Goal: Manage account settings: Manage account settings

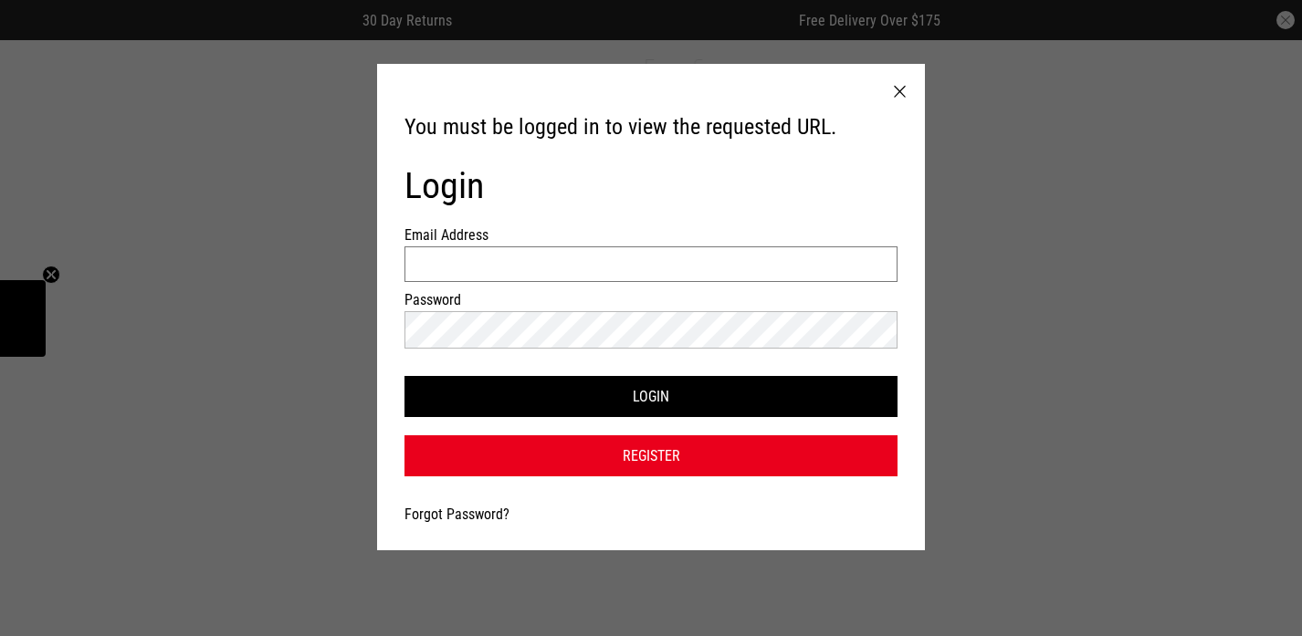
click at [546, 267] on input "Email Address" at bounding box center [650, 264] width 493 height 36
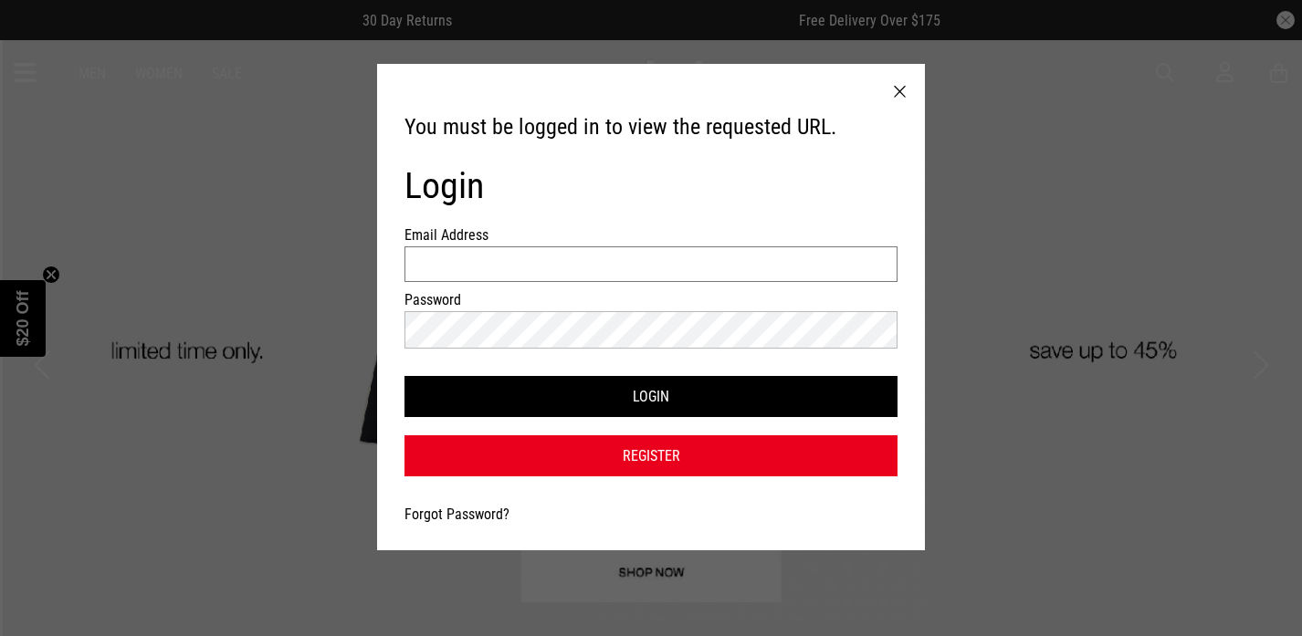
click at [558, 276] on input "Email Address" at bounding box center [650, 264] width 493 height 36
type input "**********"
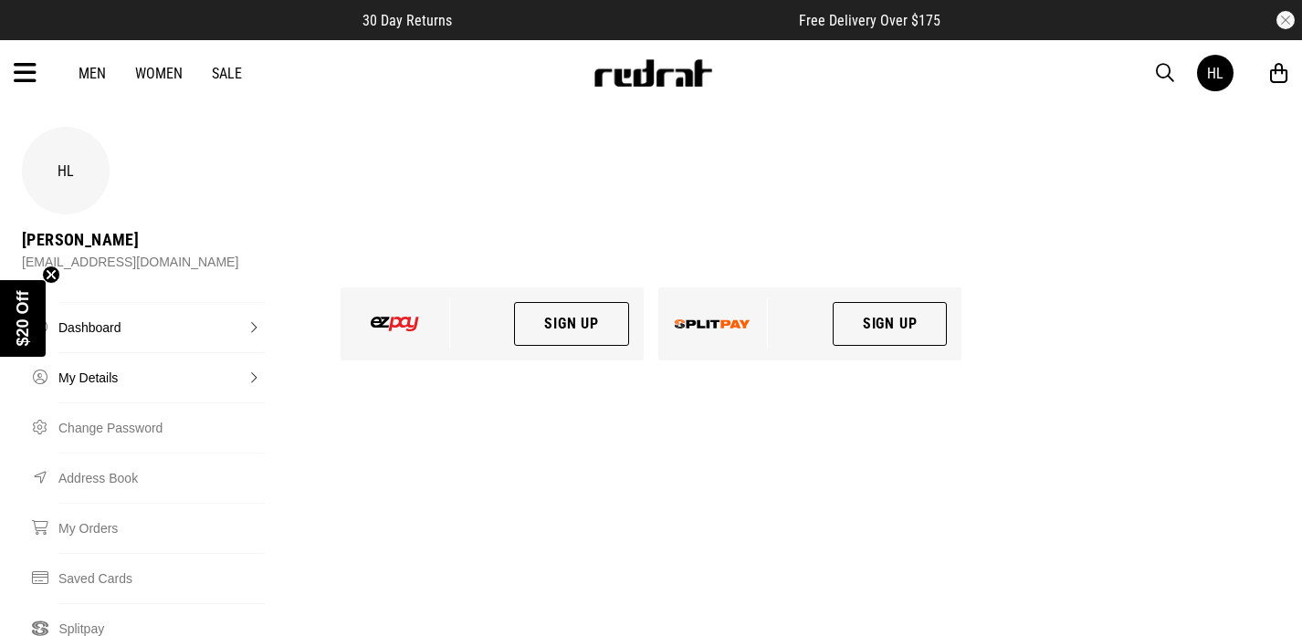
click at [155, 352] on link "My Details" at bounding box center [161, 377] width 206 height 50
select select "*"
select select "****"
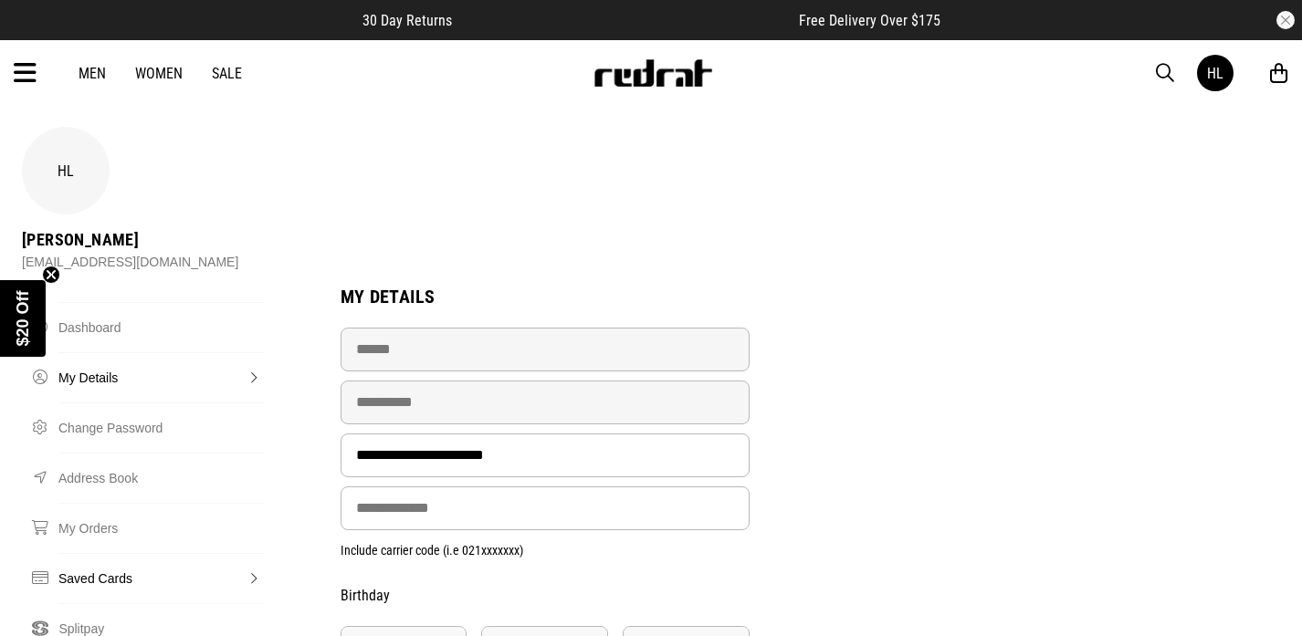
click at [96, 553] on link "Saved Cards" at bounding box center [161, 578] width 206 height 50
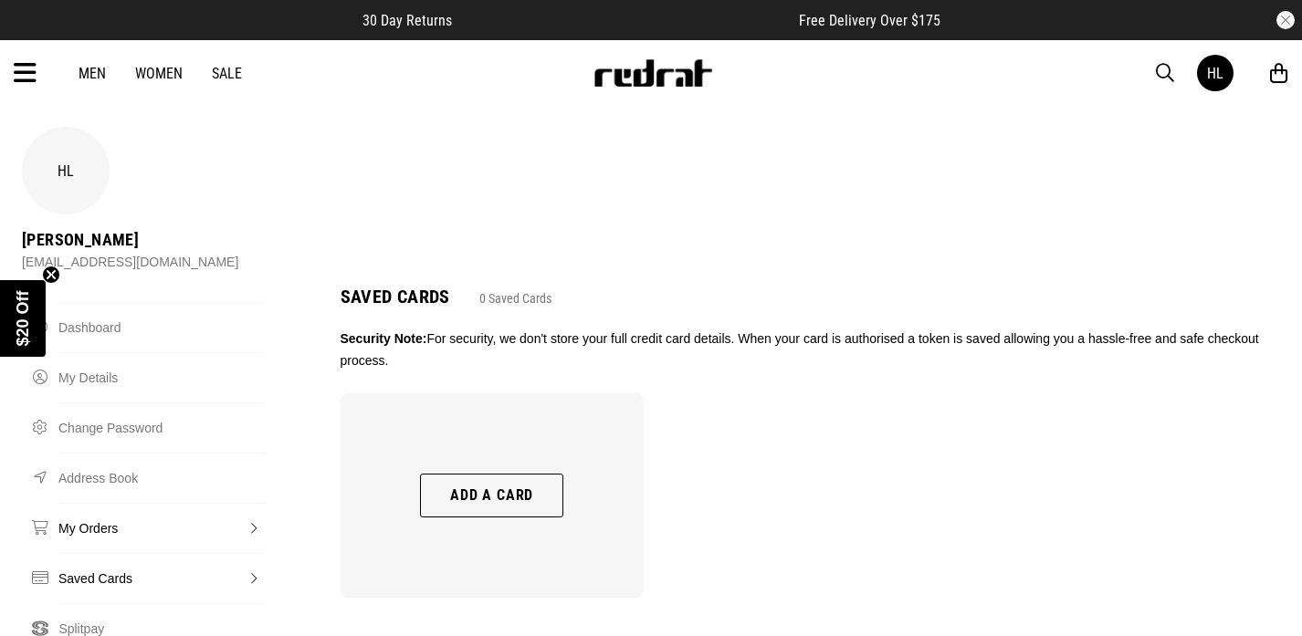
click at [127, 503] on link "My Orders" at bounding box center [161, 528] width 206 height 50
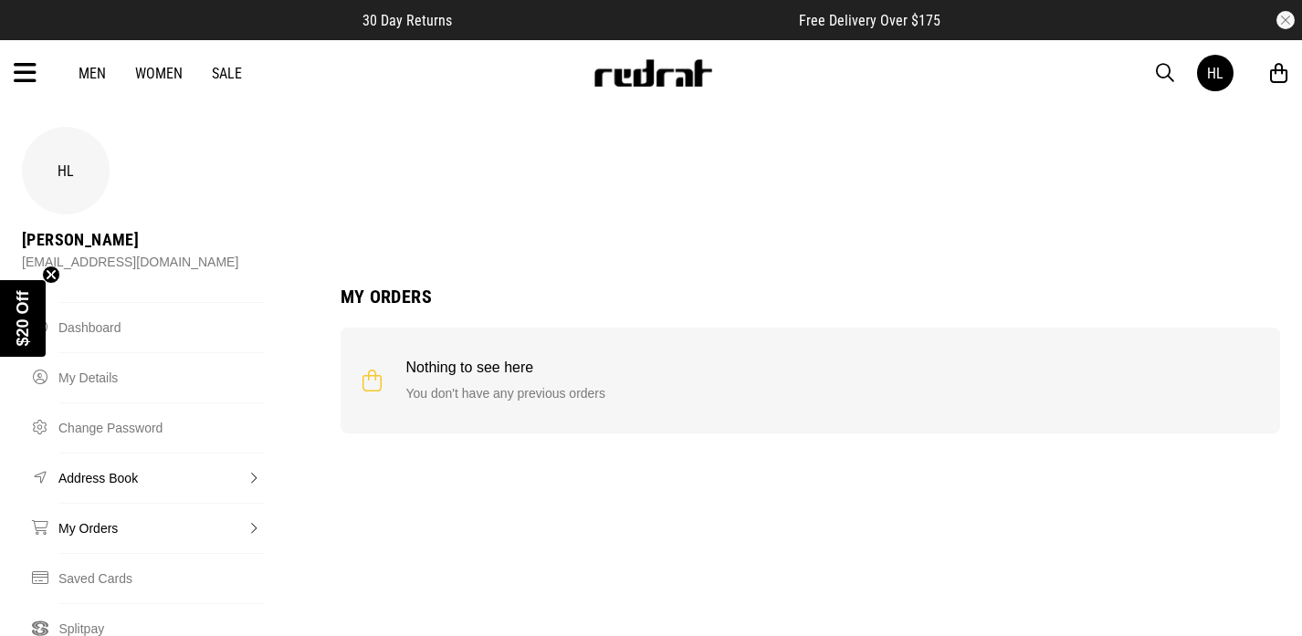
click at [126, 453] on link "Address Book" at bounding box center [161, 478] width 206 height 50
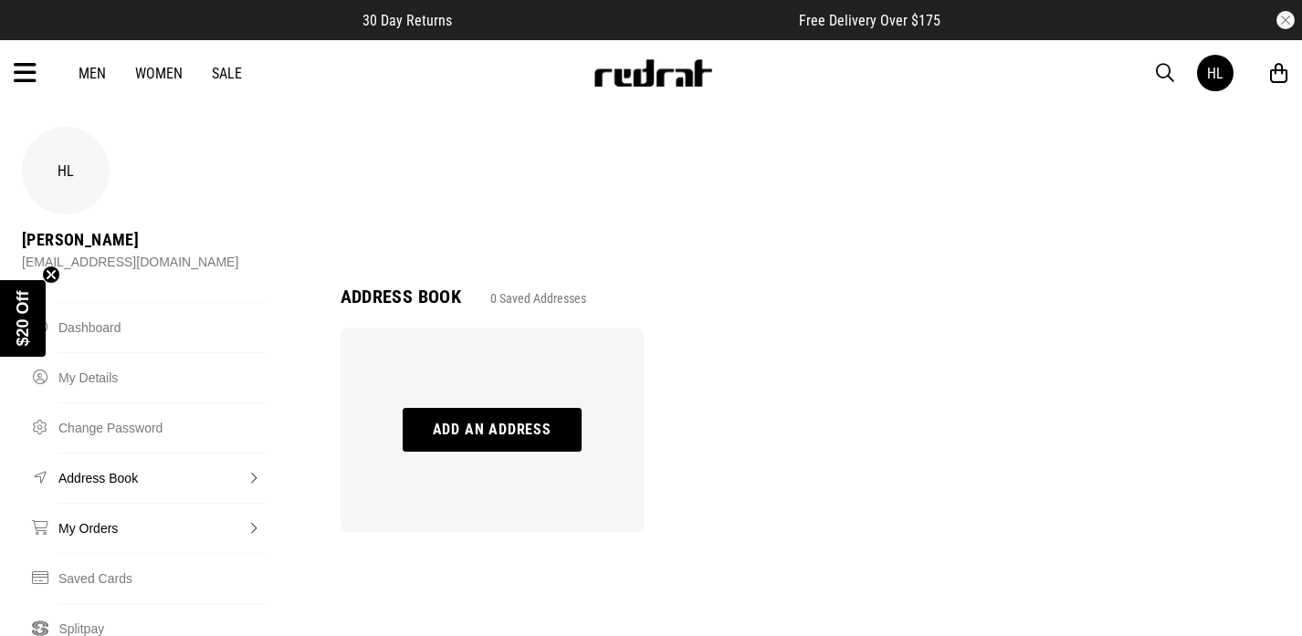
click at [101, 503] on link "My Orders" at bounding box center [161, 528] width 206 height 50
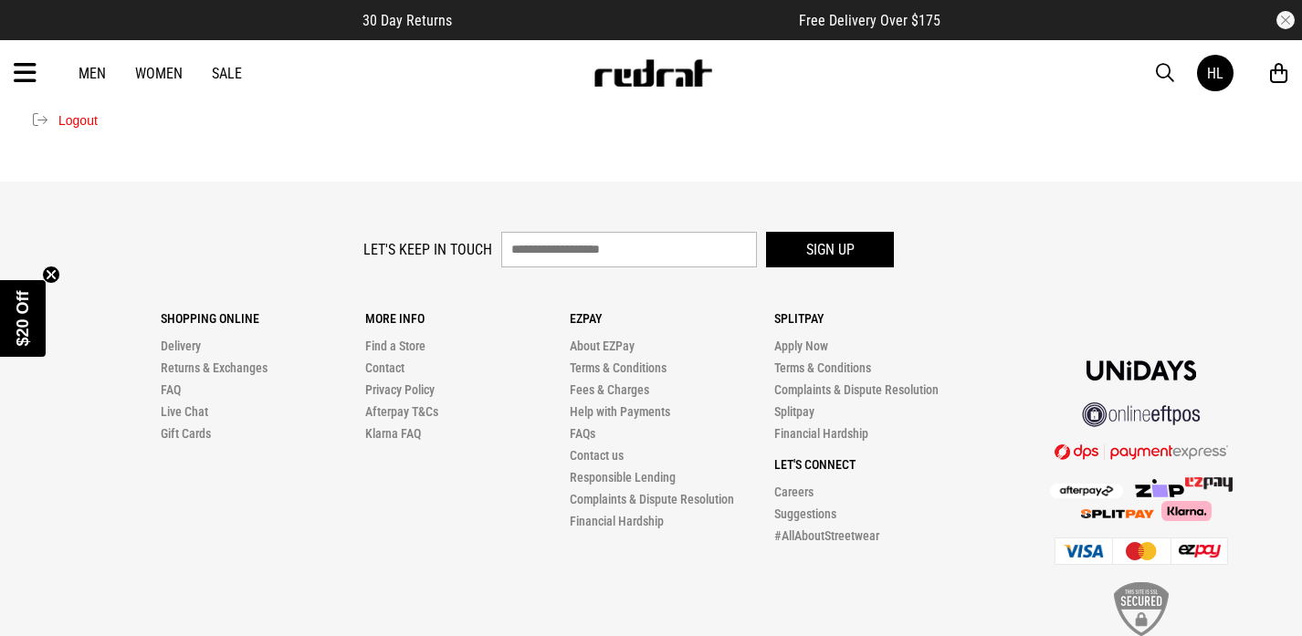
scroll to position [758, 0]
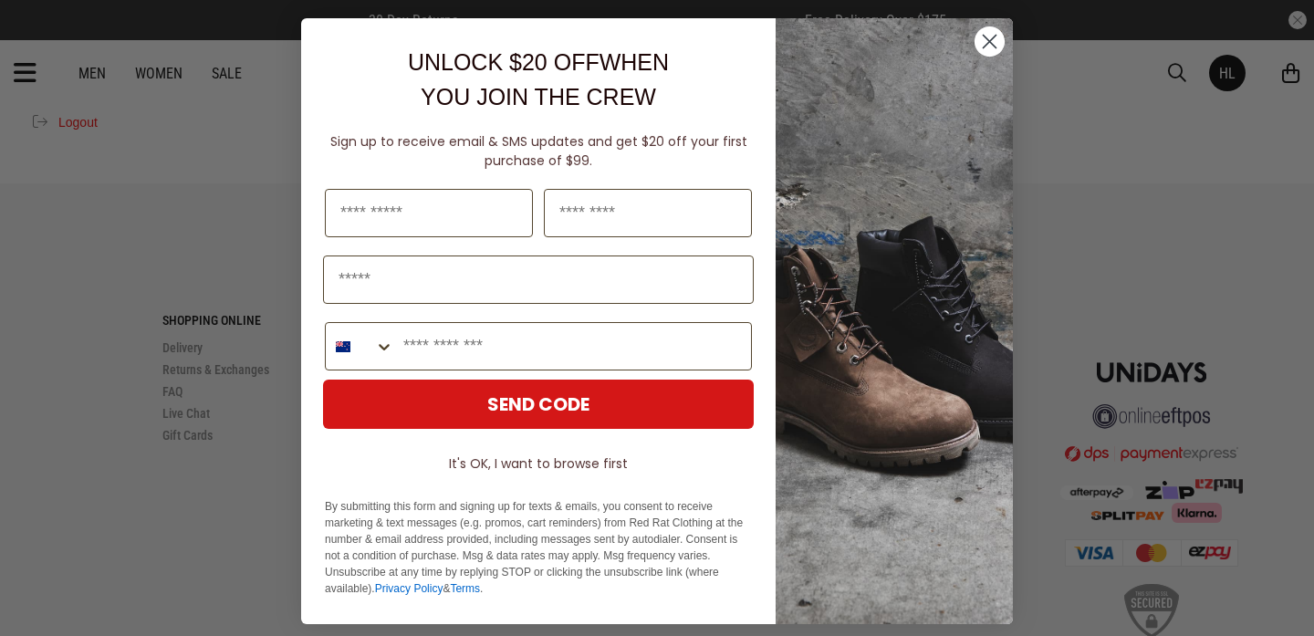
click at [975, 39] on circle "Close dialog" at bounding box center [990, 41] width 30 height 30
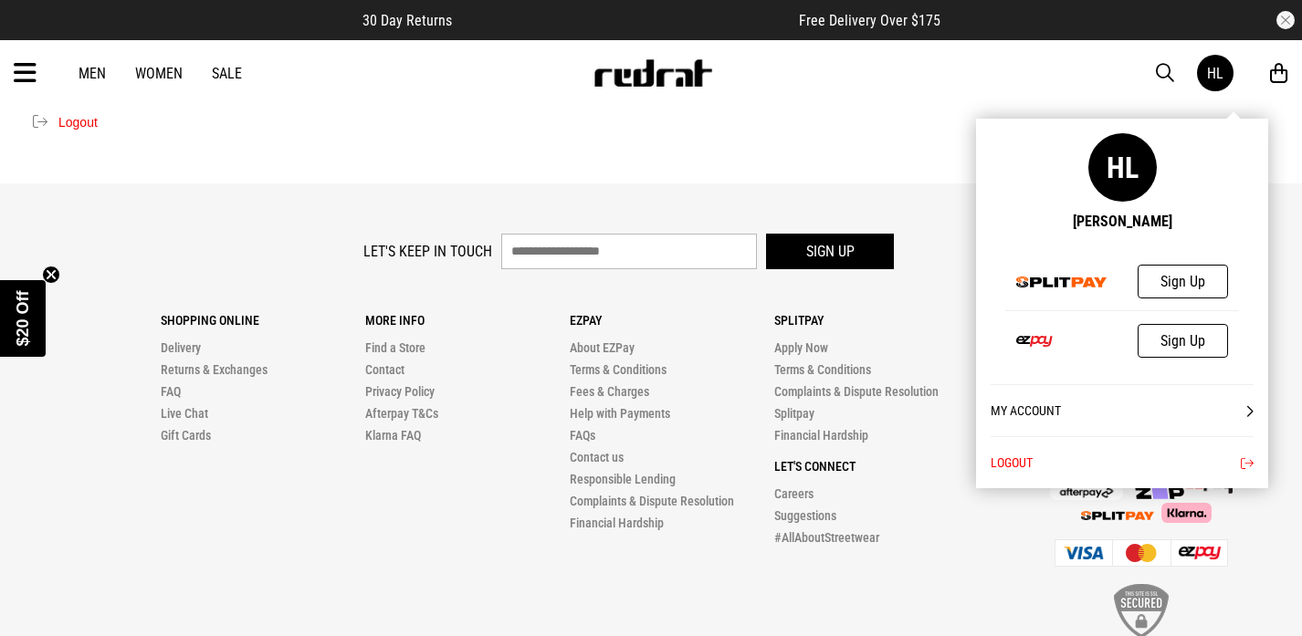
click at [1226, 82] on link "HL" at bounding box center [1215, 73] width 37 height 37
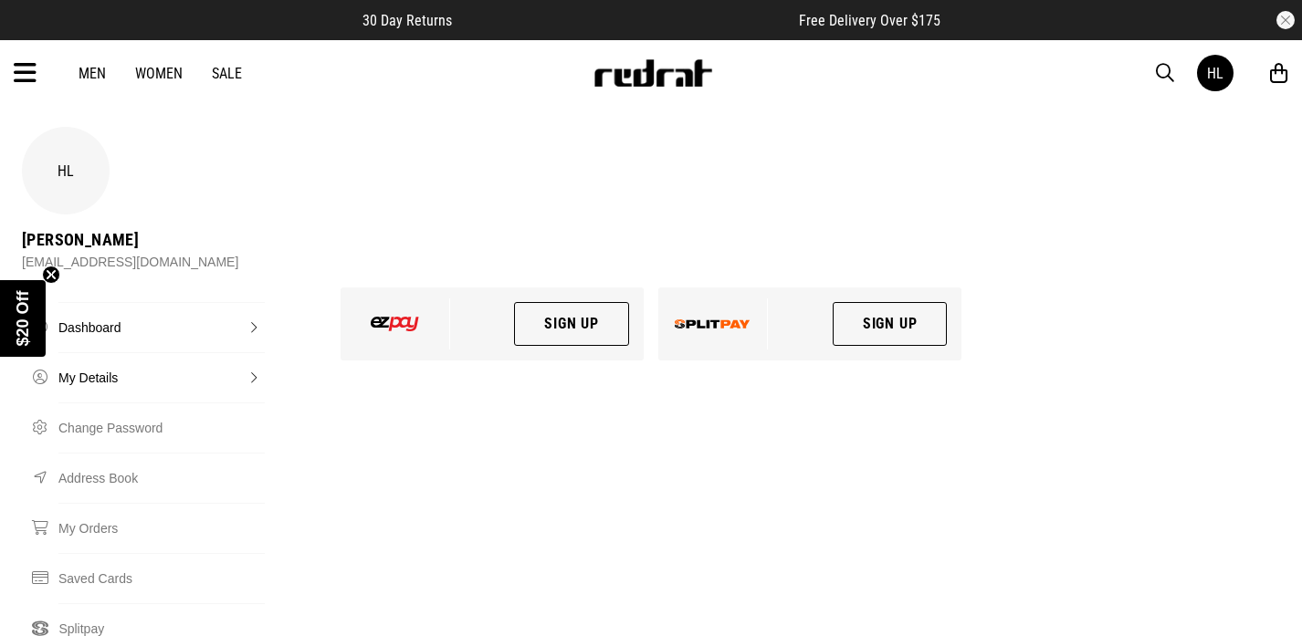
click at [110, 352] on link "My Details" at bounding box center [161, 377] width 206 height 50
select select "*"
select select "****"
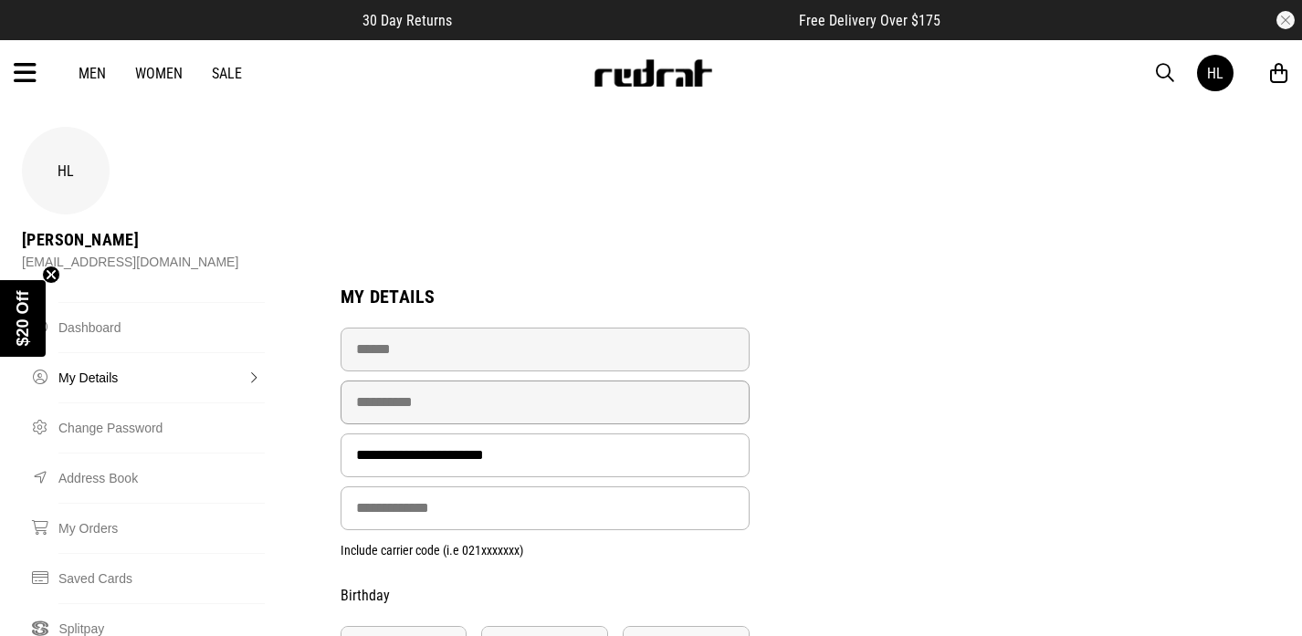
click at [468, 381] on input "**********" at bounding box center [545, 403] width 410 height 44
click at [103, 79] on link "Men" at bounding box center [92, 73] width 27 height 17
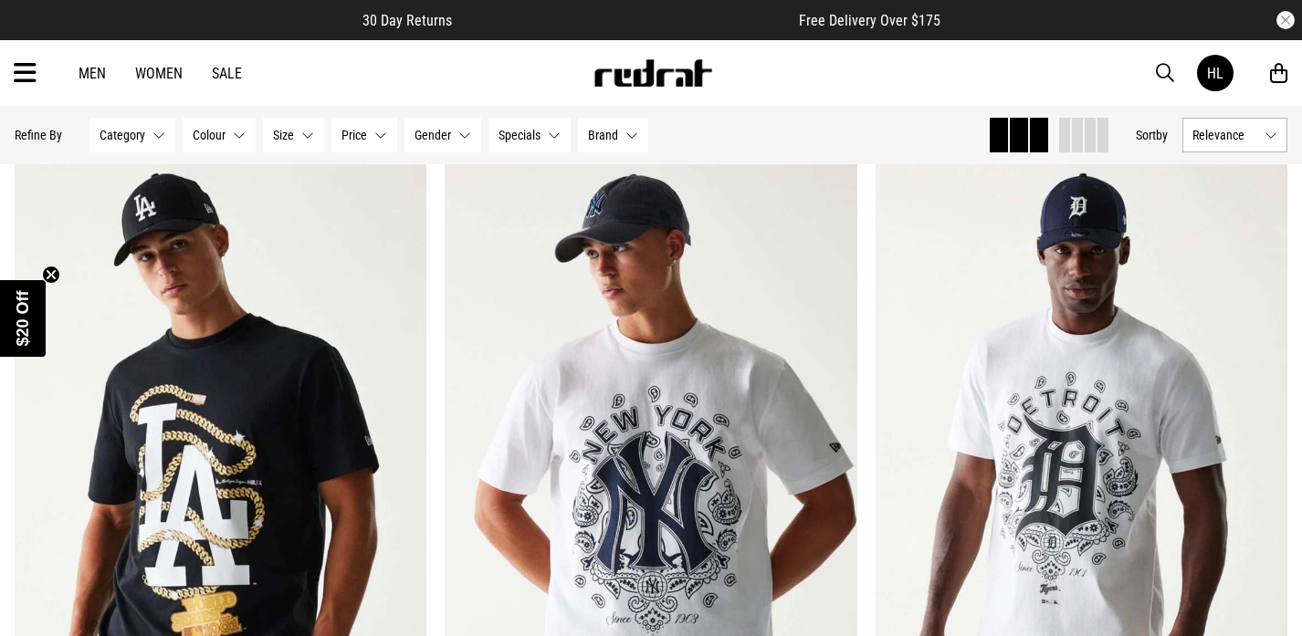
scroll to position [56, 0]
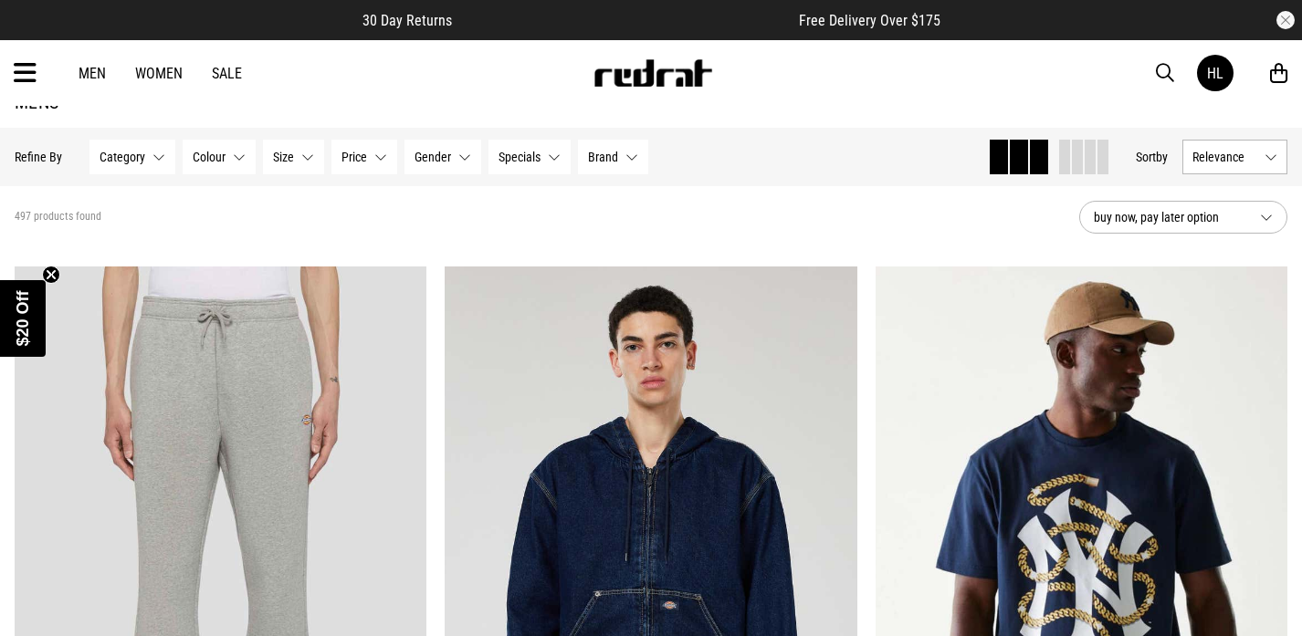
click at [1173, 77] on span "button" at bounding box center [1165, 73] width 18 height 22
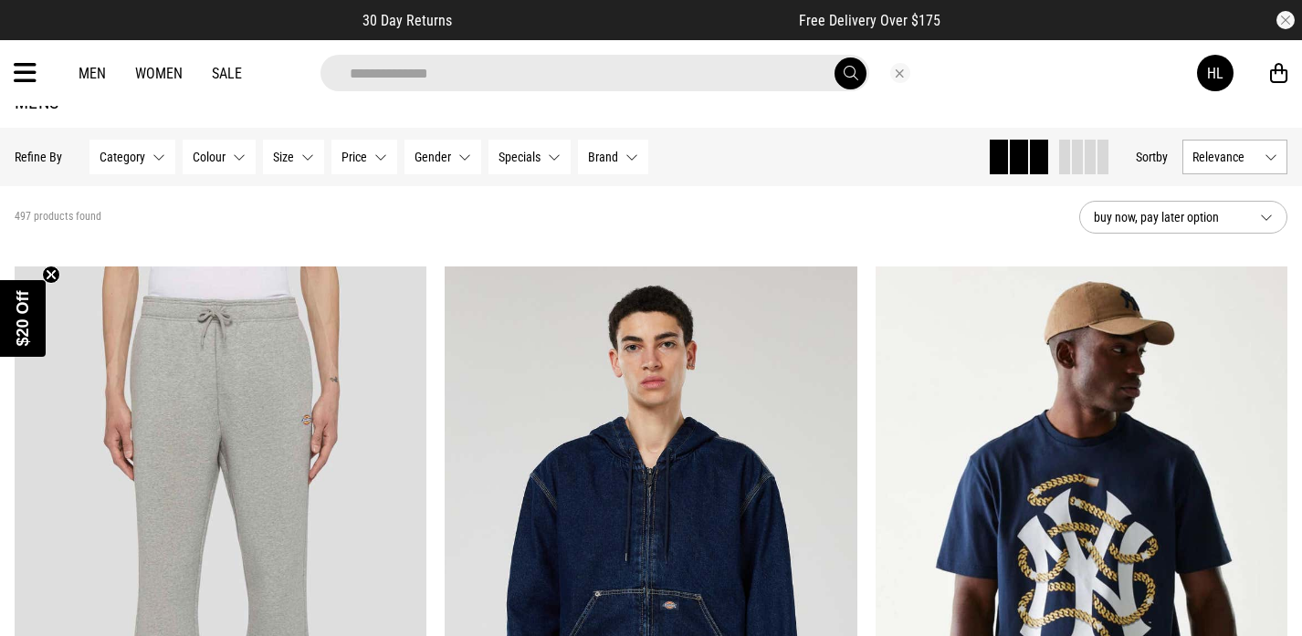
type input "**********"
click at [850, 73] on button "submit" at bounding box center [850, 74] width 32 height 32
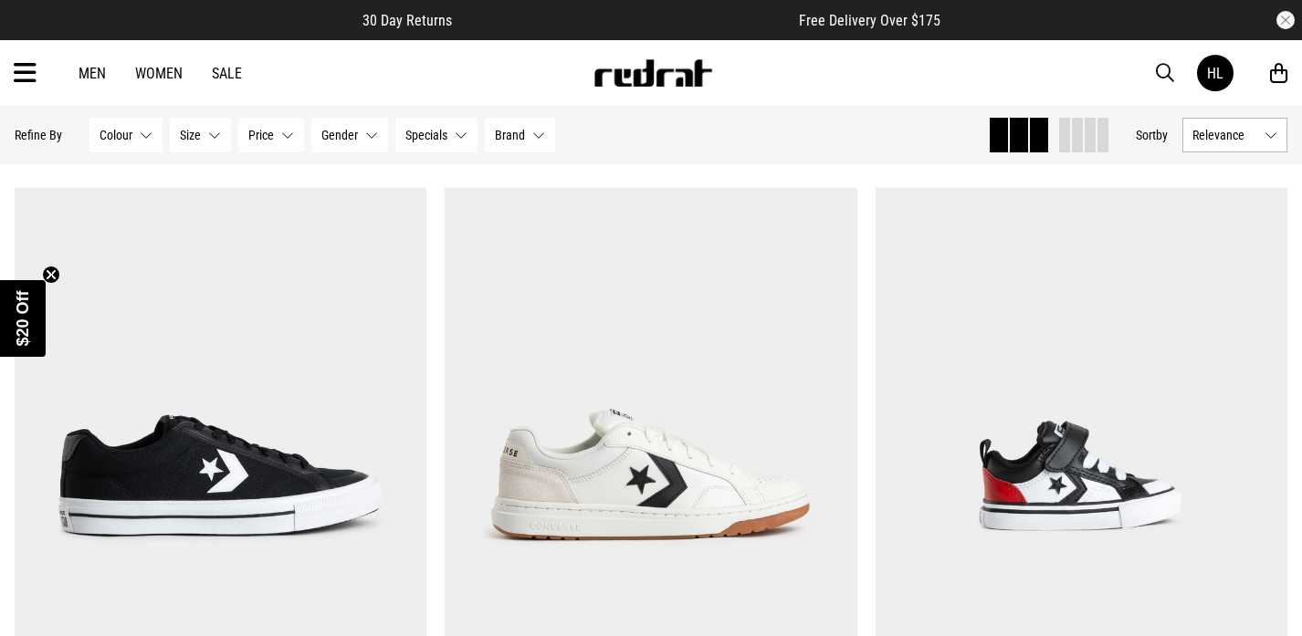
scroll to position [2252, 0]
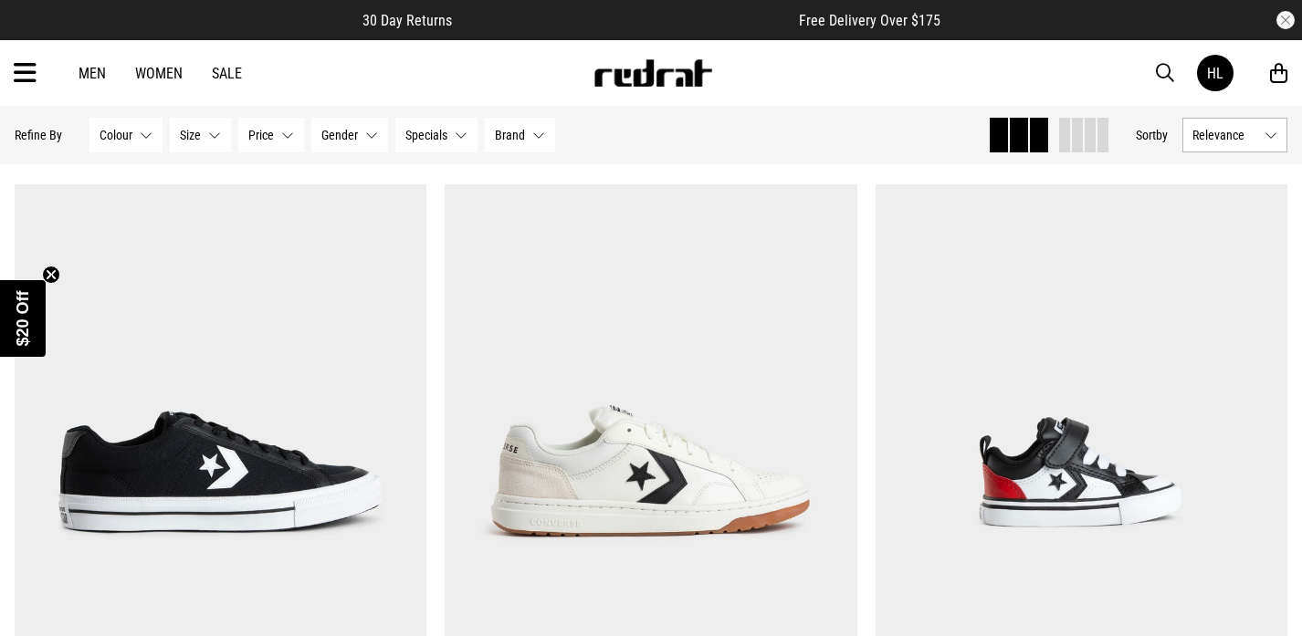
click at [96, 72] on link "Men" at bounding box center [92, 73] width 27 height 17
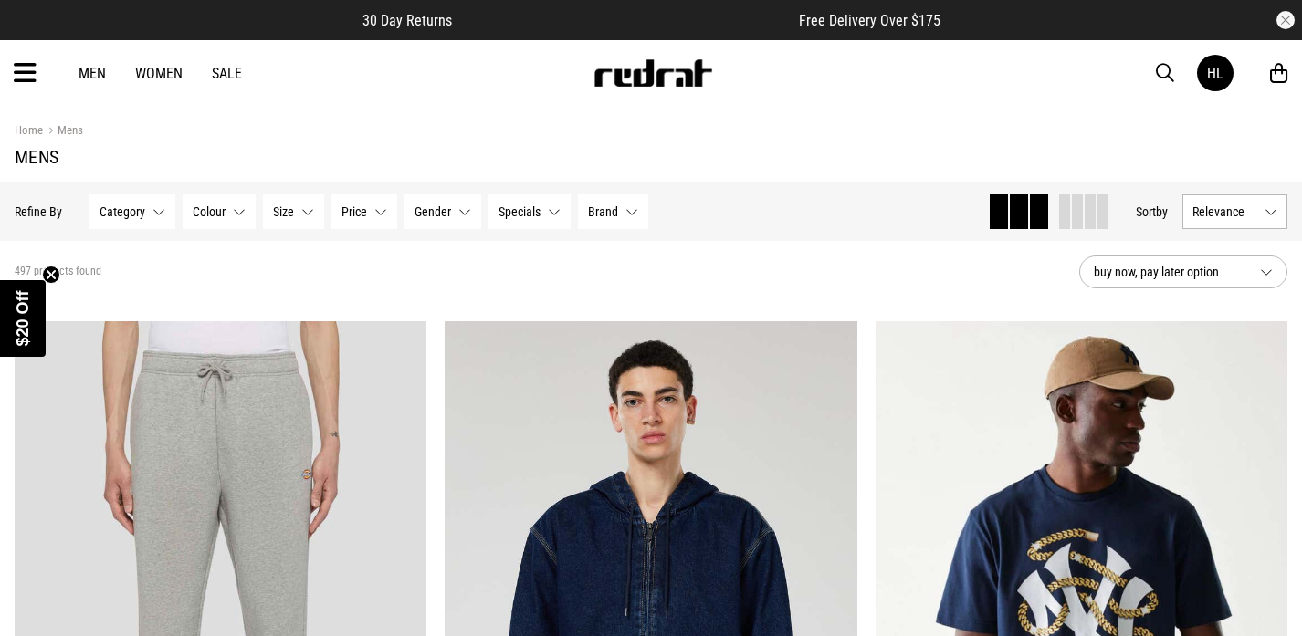
click at [126, 209] on span "Category" at bounding box center [122, 211] width 46 height 15
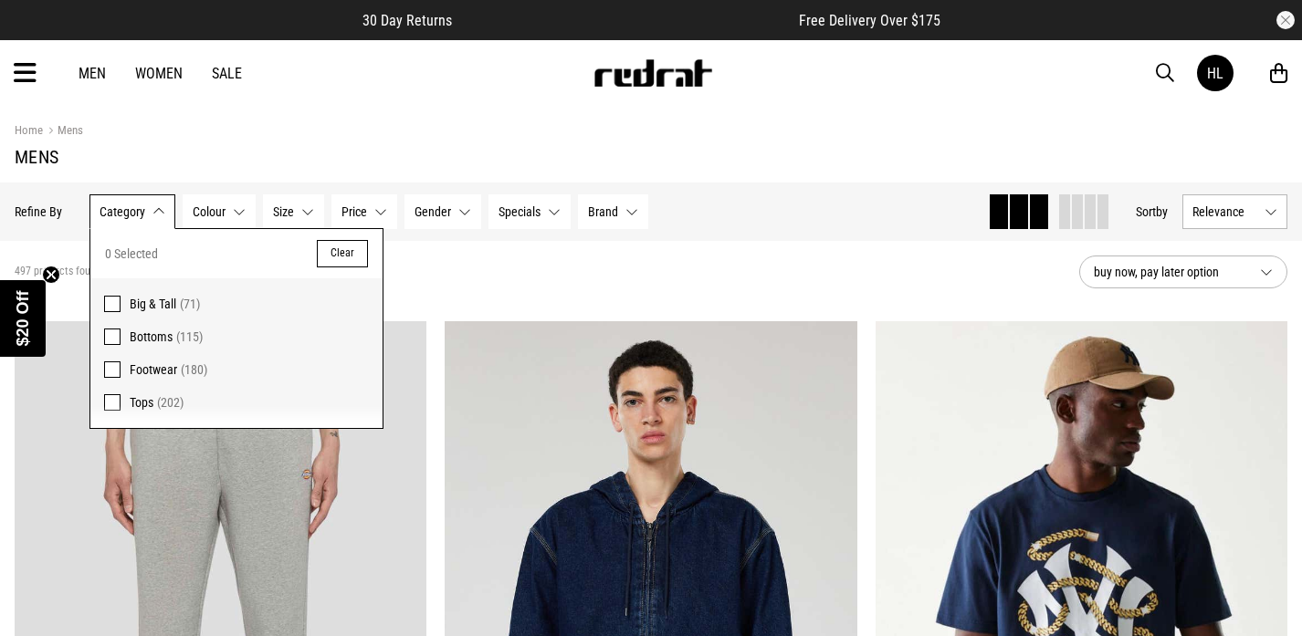
click at [126, 209] on span "Category" at bounding box center [122, 211] width 46 height 15
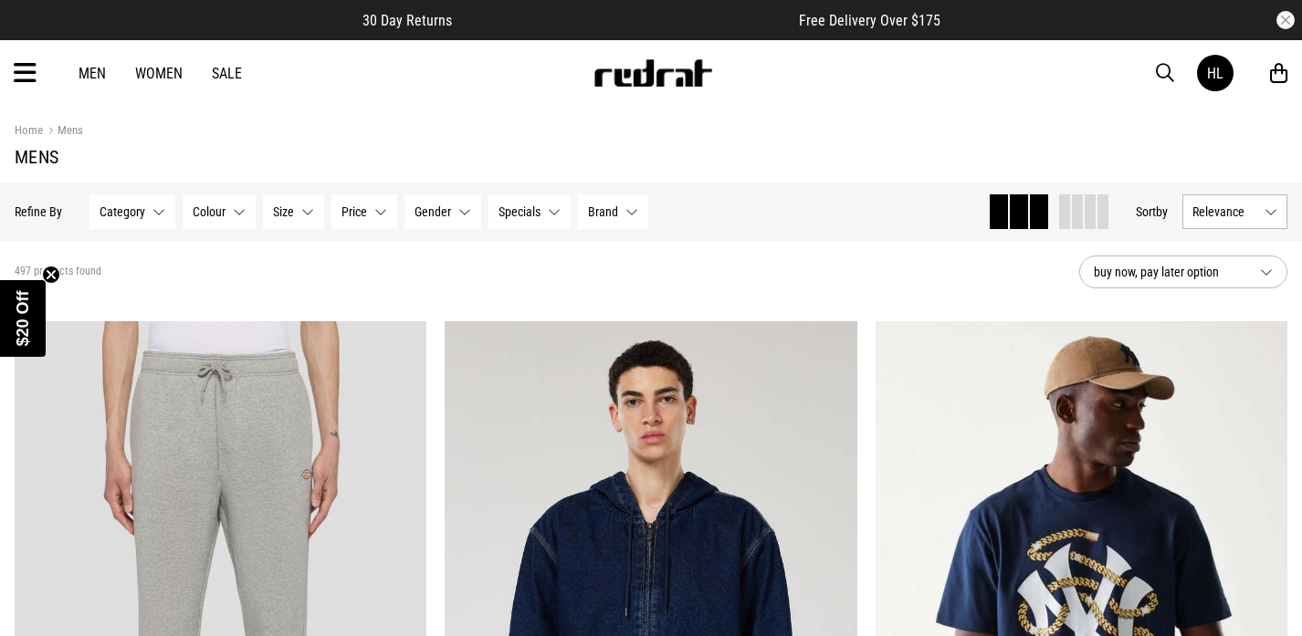
click at [37, 82] on div "Men Women Sale HL Hi, Hayden New Back Footwear Back Mens Back Womens Back Youth…" at bounding box center [651, 73] width 1302 height 66
click at [24, 69] on icon at bounding box center [25, 73] width 23 height 30
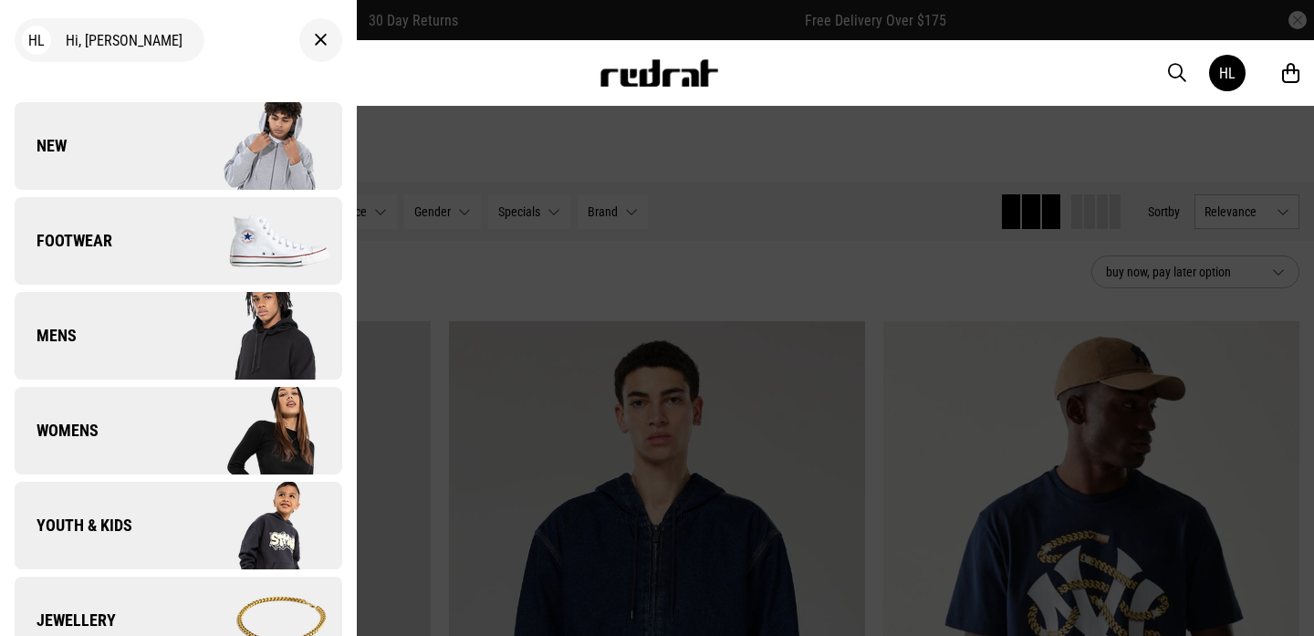
click at [155, 353] on link "Mens" at bounding box center [179, 336] width 328 height 88
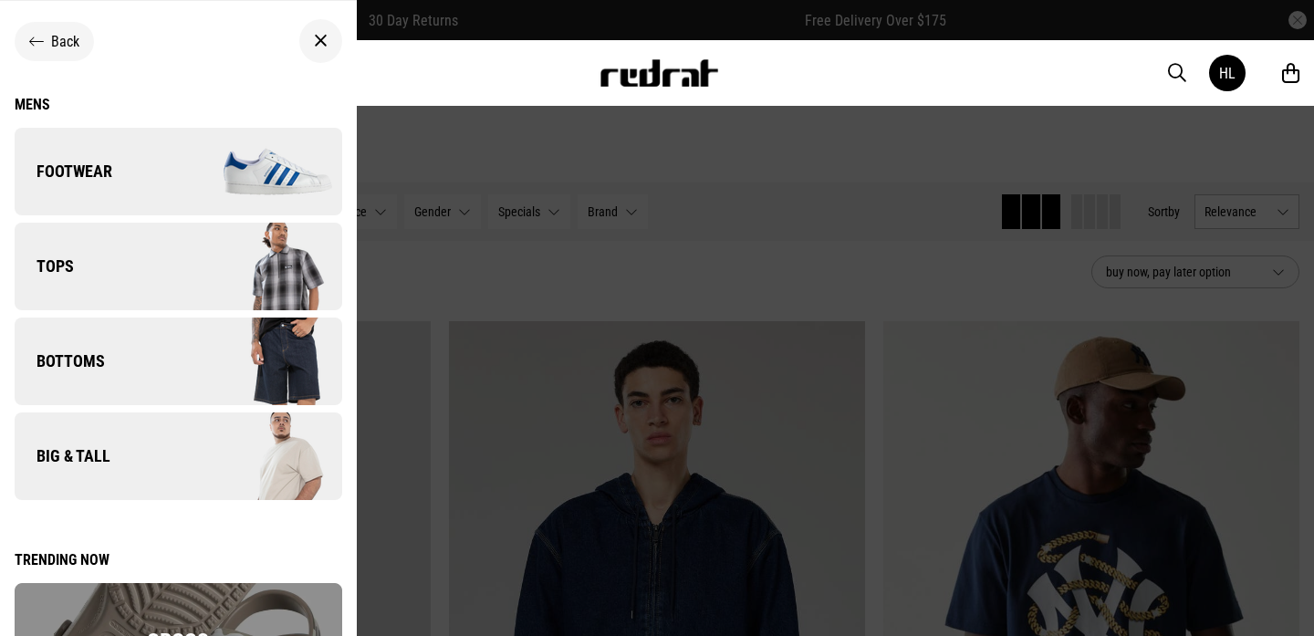
click at [178, 354] on img at bounding box center [259, 361] width 163 height 91
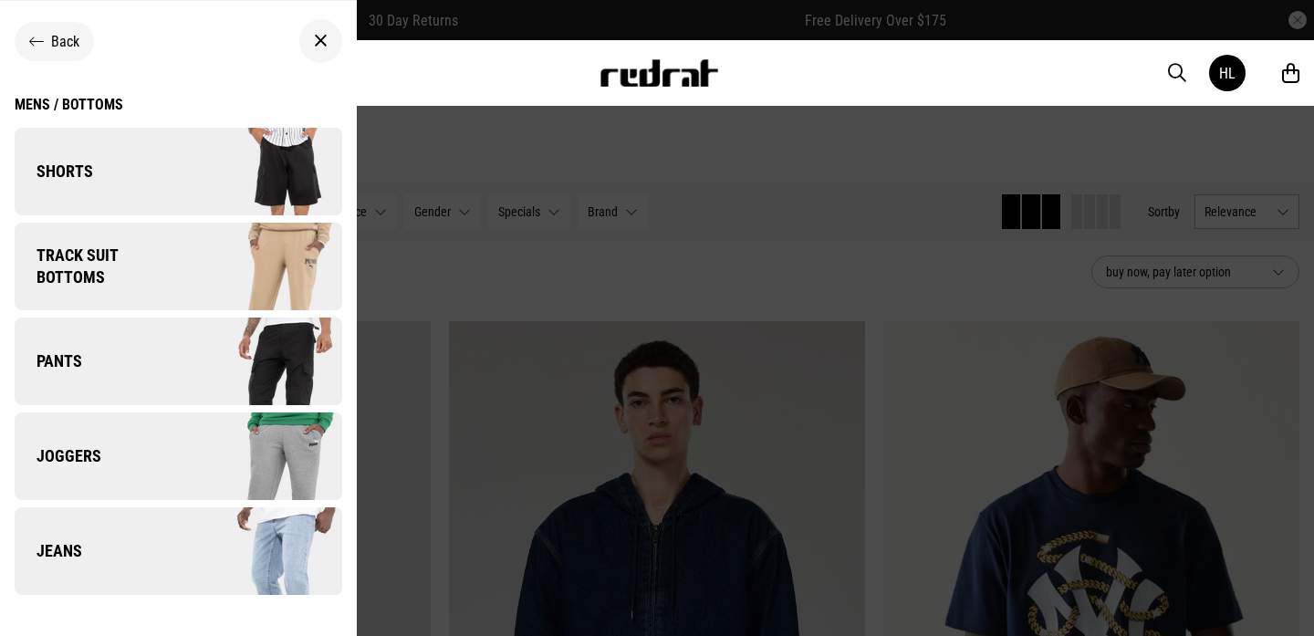
click at [170, 437] on link "Joggers" at bounding box center [179, 457] width 328 height 88
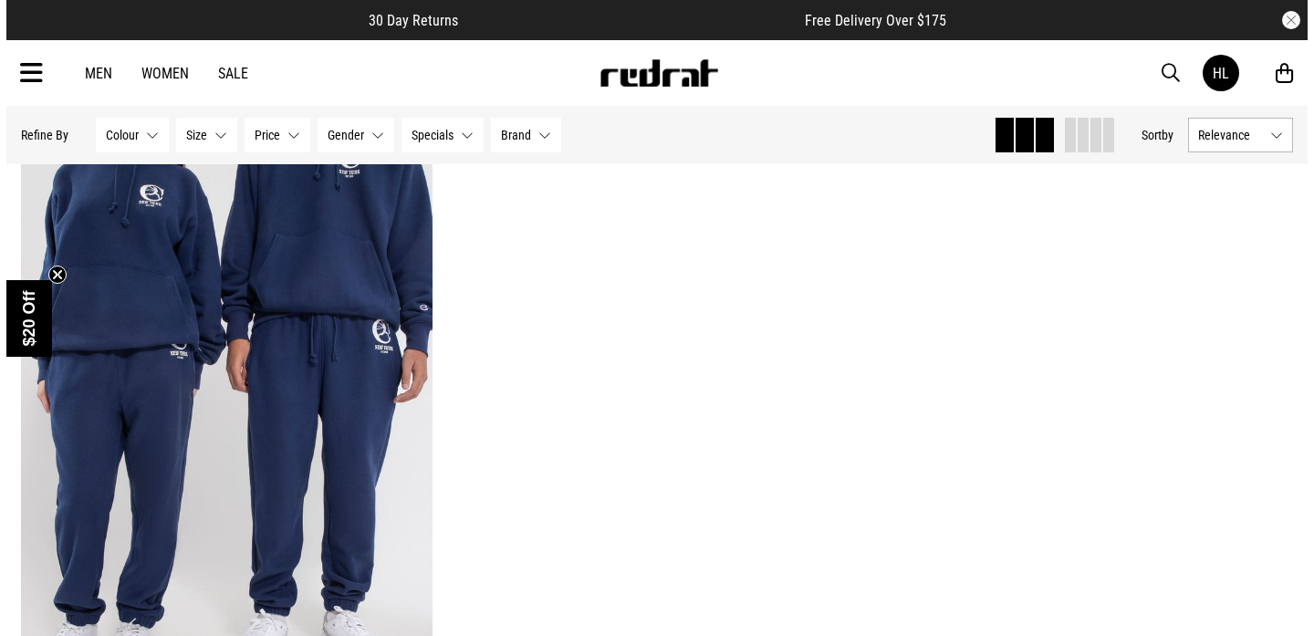
scroll to position [3761, 0]
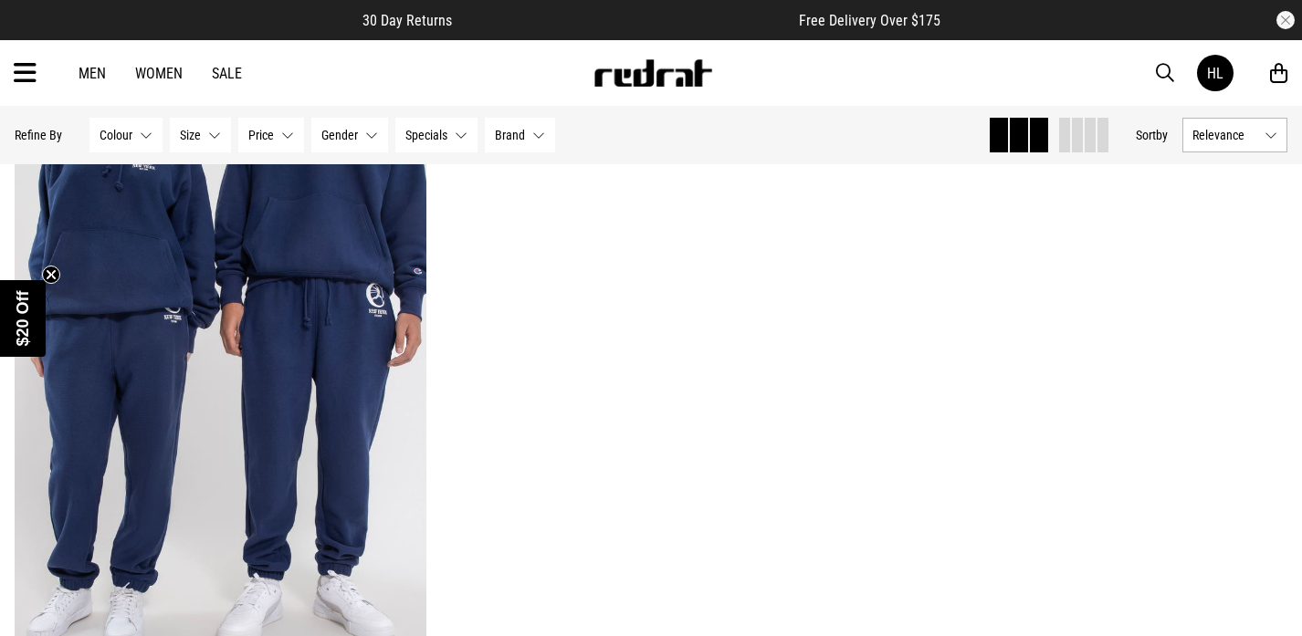
click at [27, 71] on icon at bounding box center [25, 73] width 23 height 30
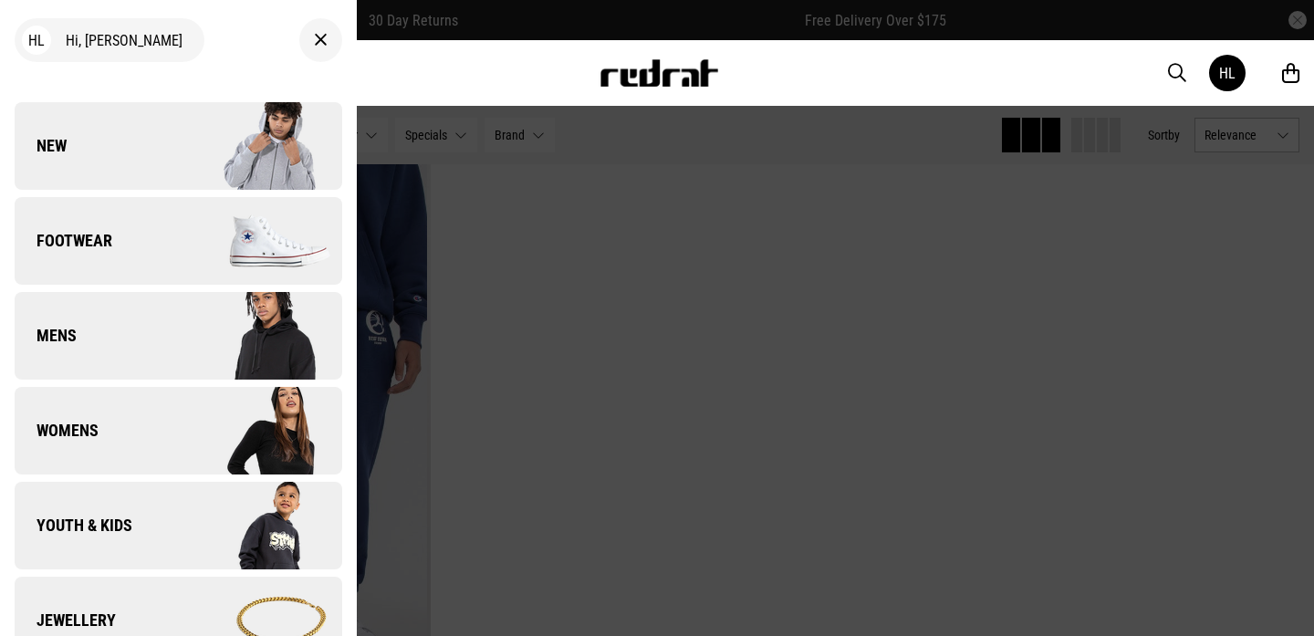
click at [133, 362] on link "Mens" at bounding box center [179, 336] width 328 height 88
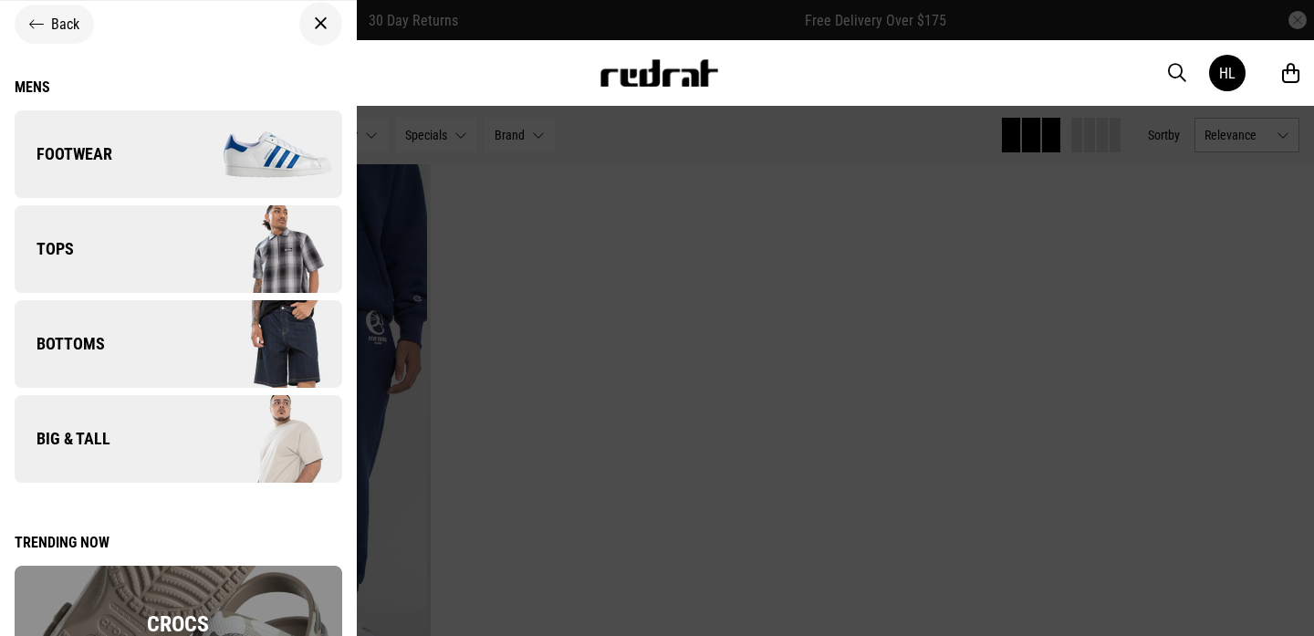
scroll to position [31, 0]
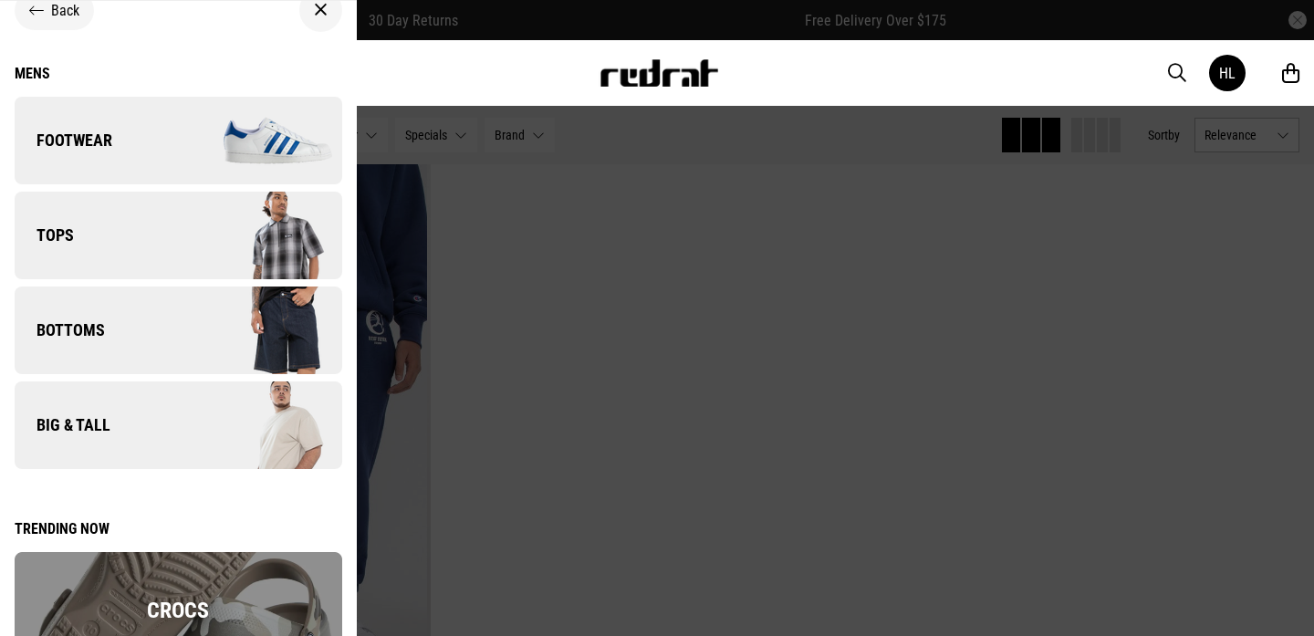
click at [153, 351] on link "Bottoms" at bounding box center [179, 331] width 328 height 88
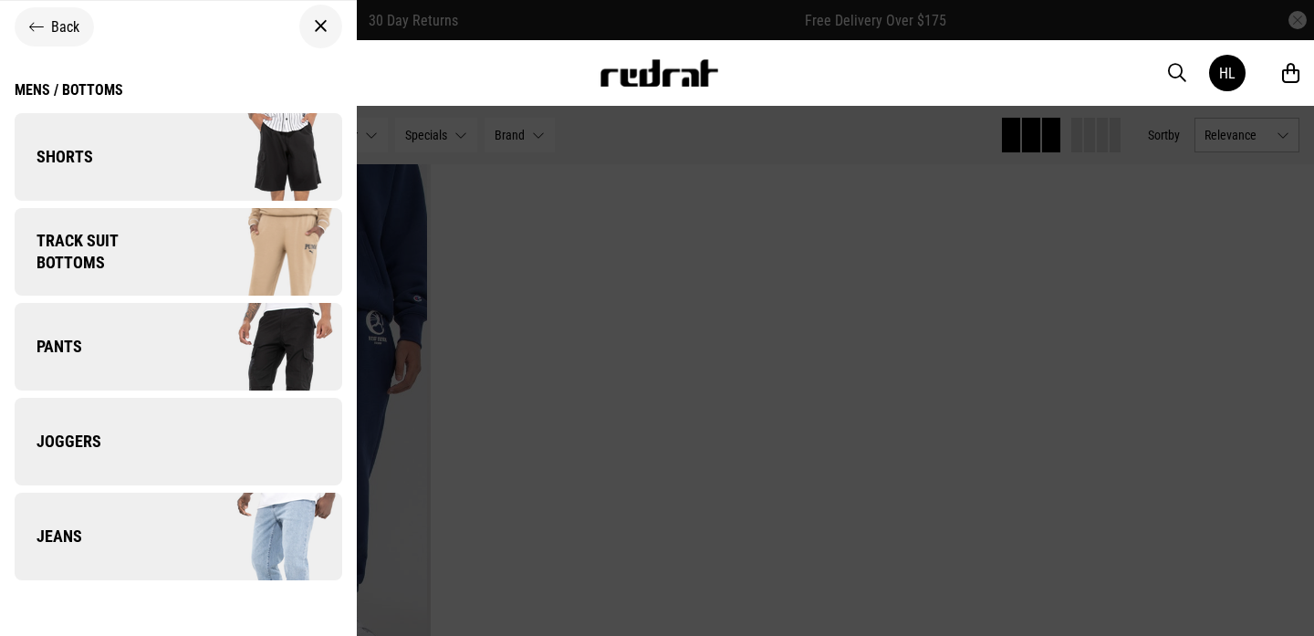
scroll to position [15, 0]
click at [251, 534] on img at bounding box center [259, 536] width 163 height 91
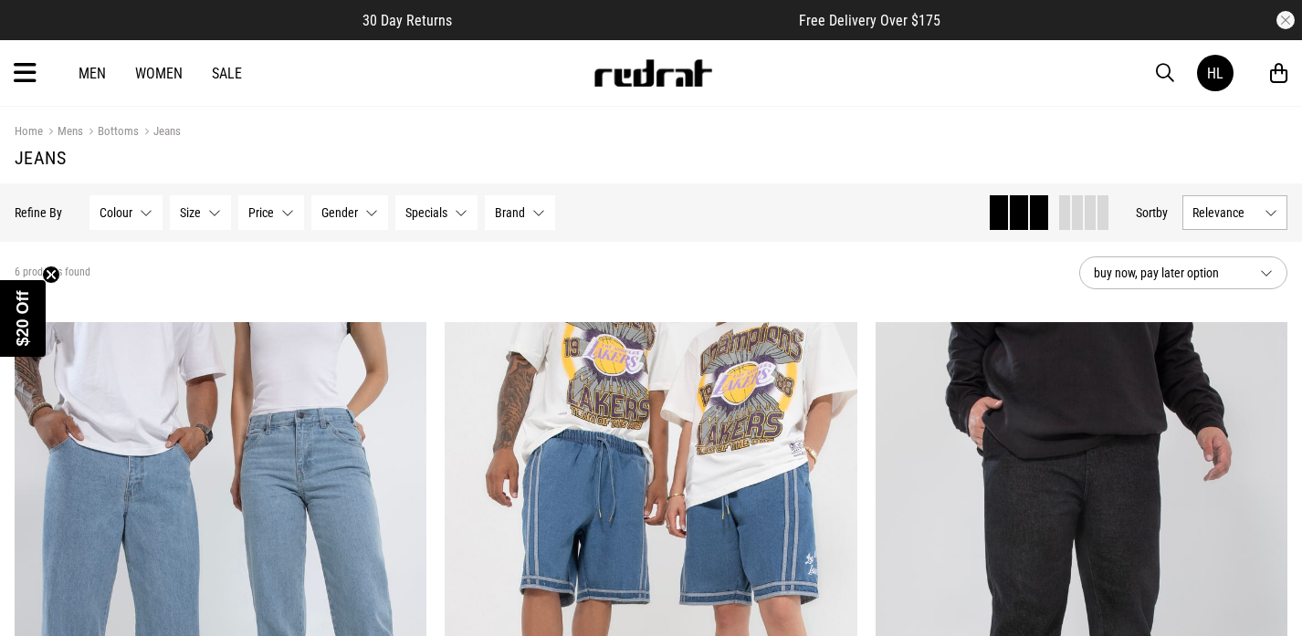
click at [1279, 68] on icon at bounding box center [1278, 73] width 17 height 23
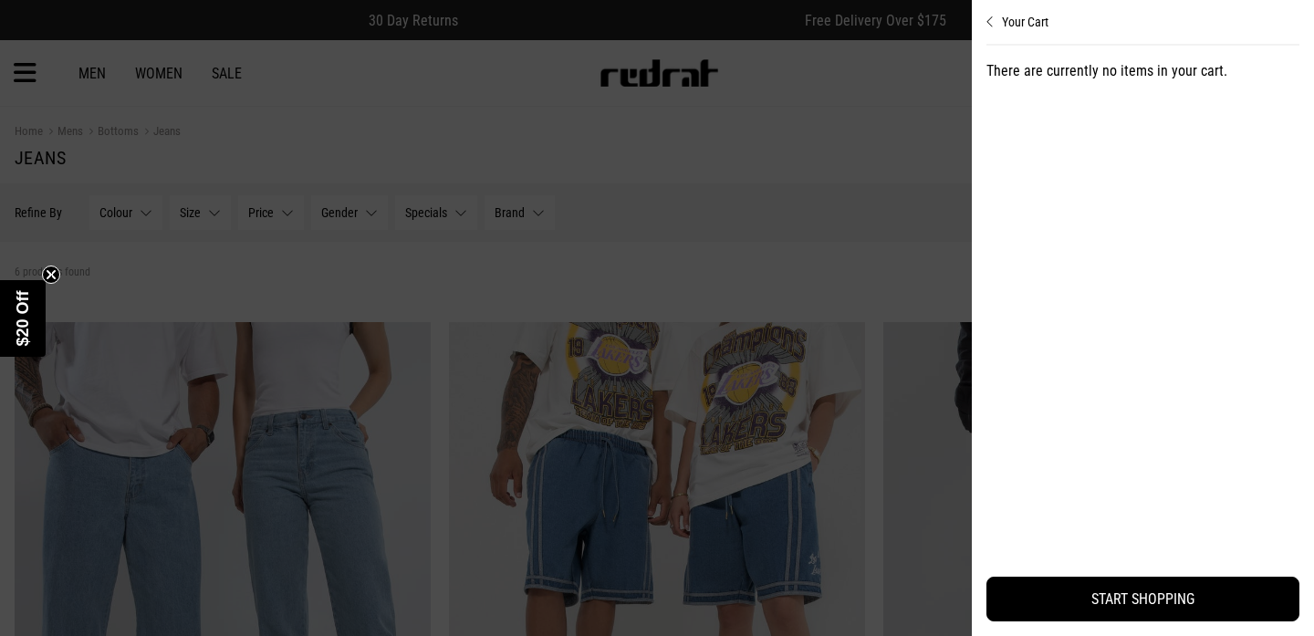
click at [999, 20] on button "Your Cart" at bounding box center [1143, 14] width 313 height 29
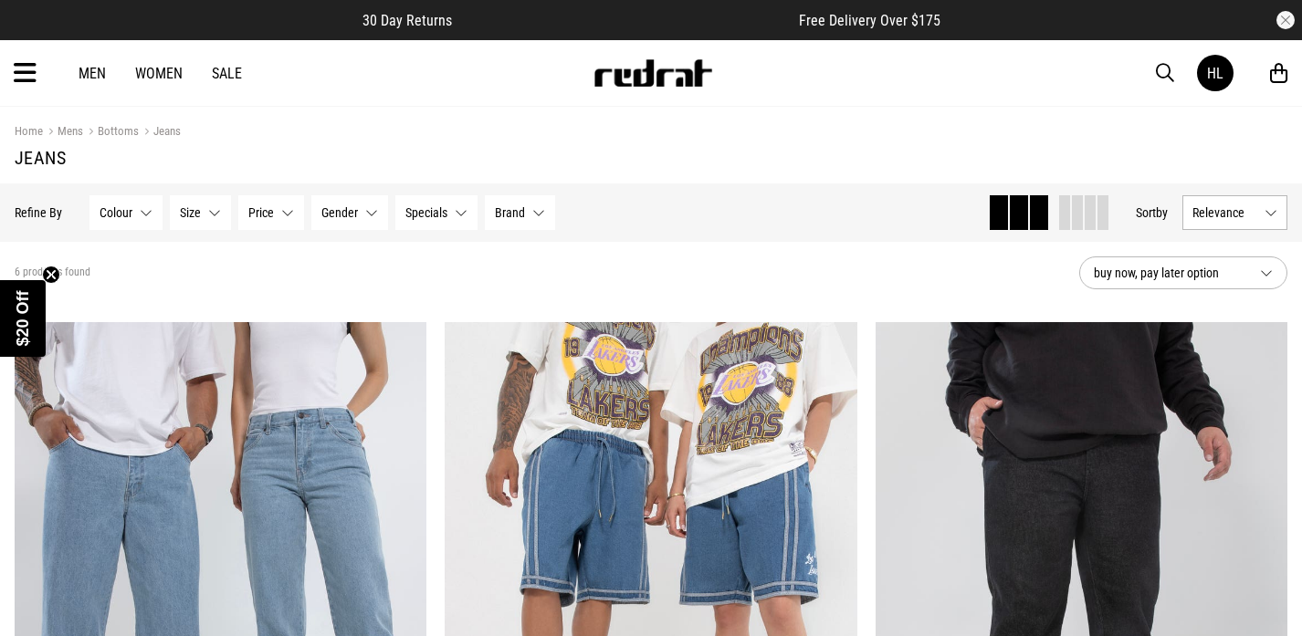
click at [11, 68] on div "Men Women Sale HL Hi, Hayden New Back Footwear Back Mens Back Womens Back Youth…" at bounding box center [651, 73] width 1302 height 66
click at [25, 68] on icon at bounding box center [25, 73] width 23 height 30
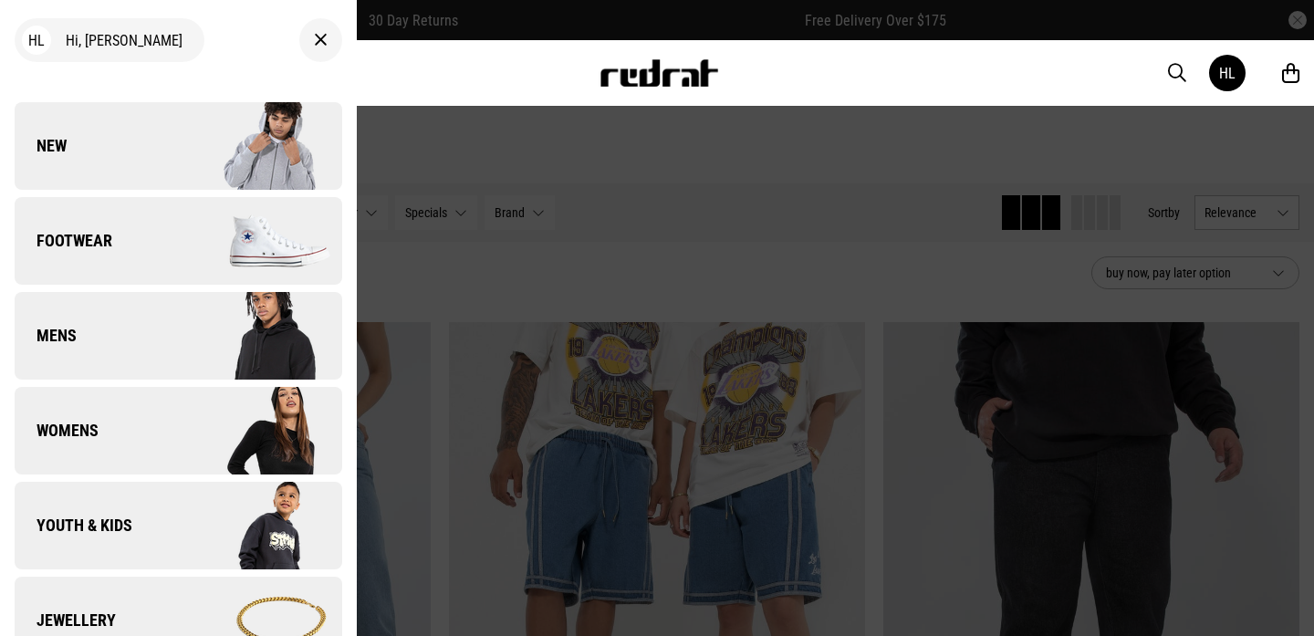
click at [434, 72] on div "Men Women Sale HL Hi, Hayden New Back Footwear Back Footwear Mens Back Mens Wom…" at bounding box center [657, 73] width 1314 height 66
click at [314, 35] on icon at bounding box center [321, 40] width 14 height 22
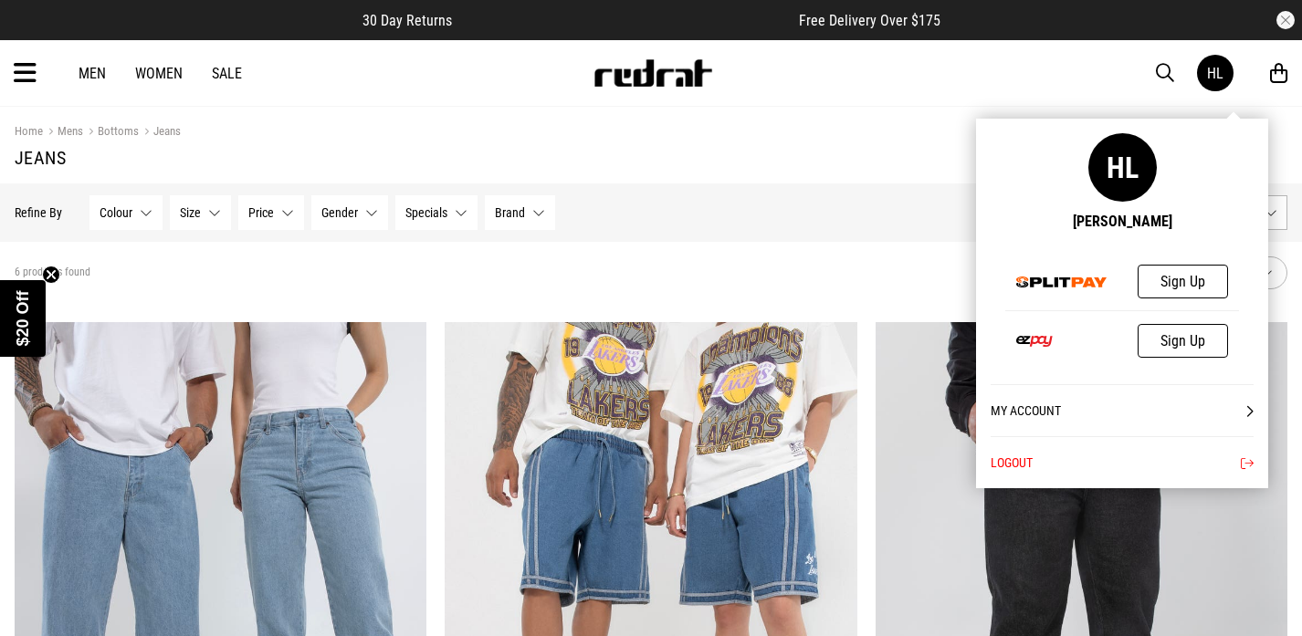
click at [1213, 77] on div "HL" at bounding box center [1215, 73] width 16 height 17
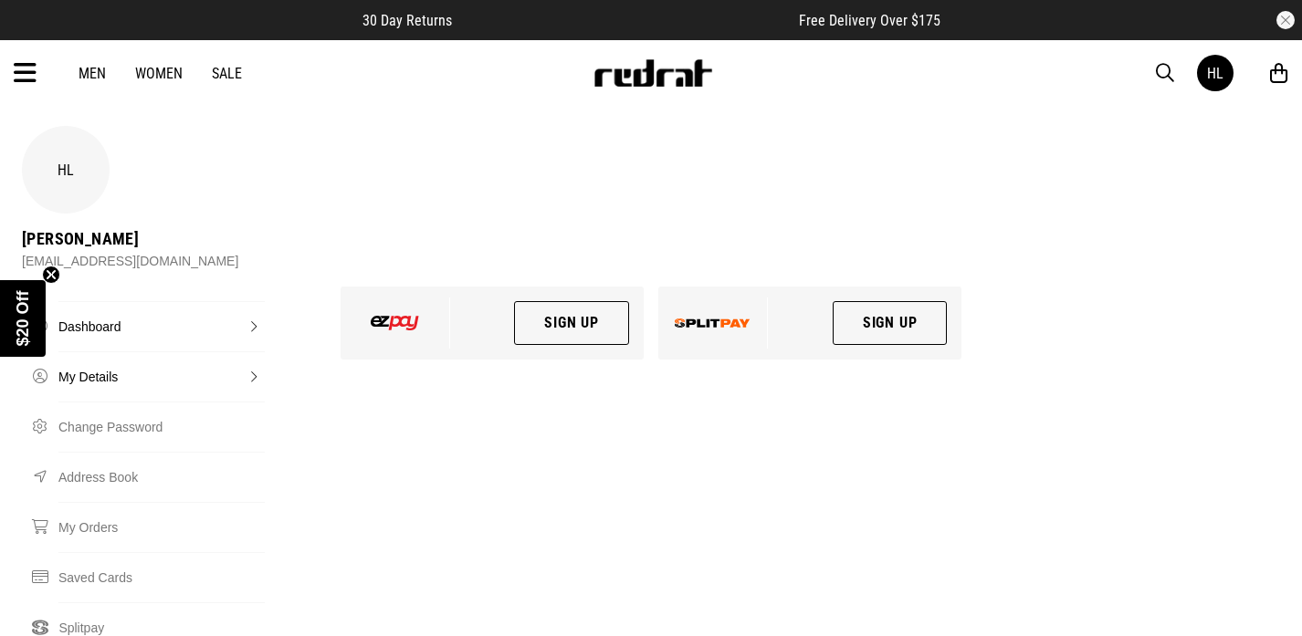
click at [104, 351] on link "My Details" at bounding box center [161, 376] width 206 height 50
select select "*"
select select "****"
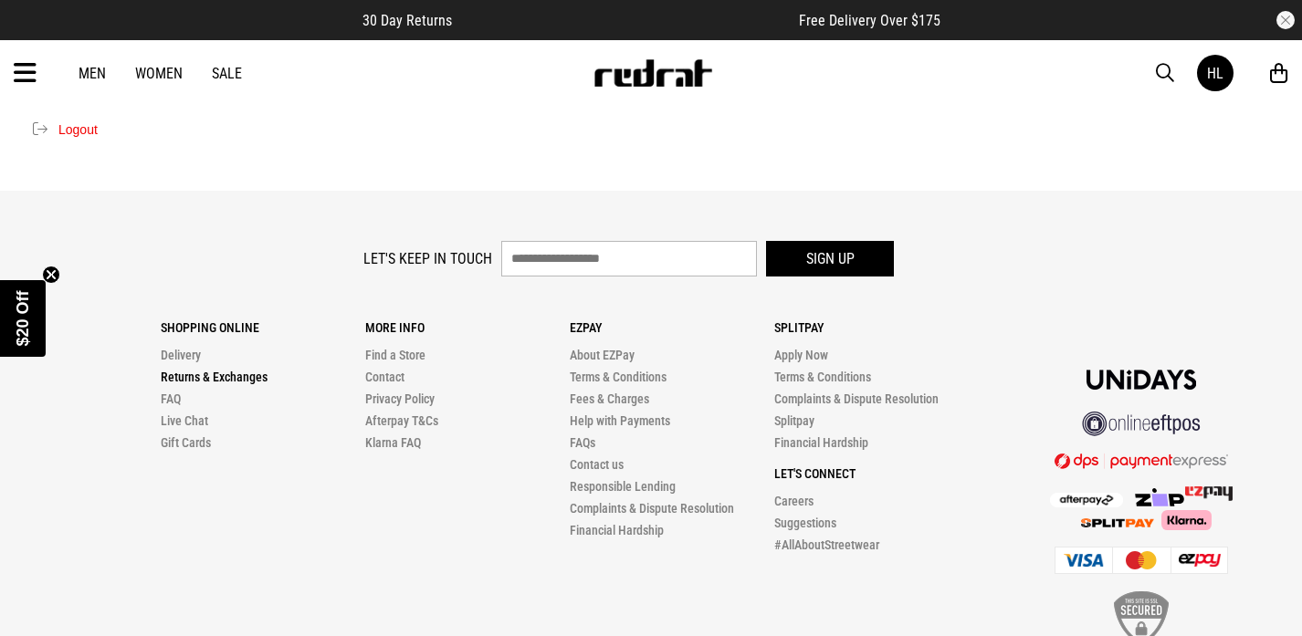
scroll to position [750, 0]
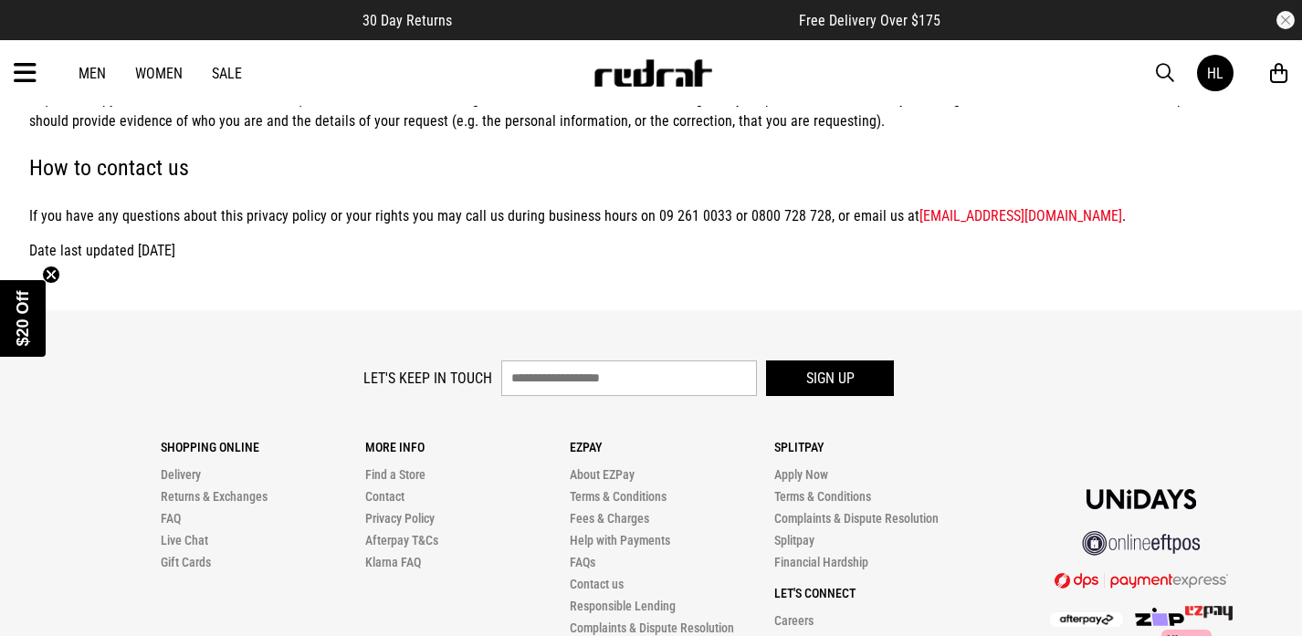
scroll to position [3418, 0]
click at [947, 206] on link "[EMAIL_ADDRESS][DOMAIN_NAME]" at bounding box center [1020, 214] width 203 height 17
